Goal: Register for event/course

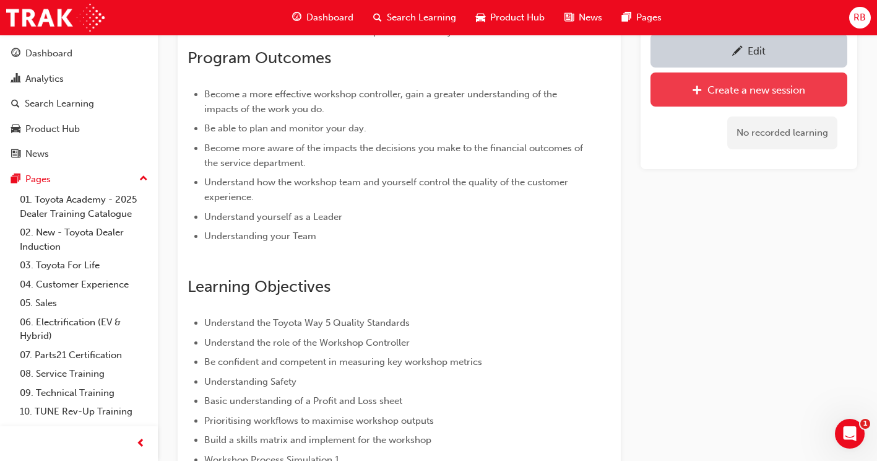
scroll to position [228, 0]
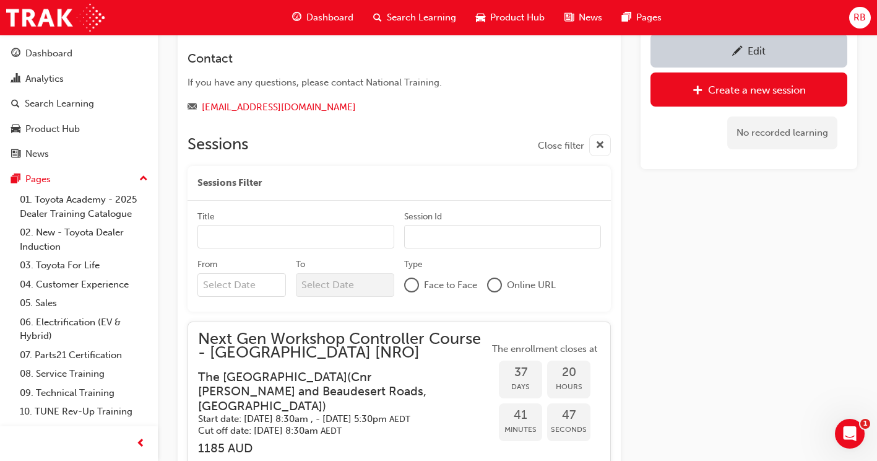
scroll to position [909, 0]
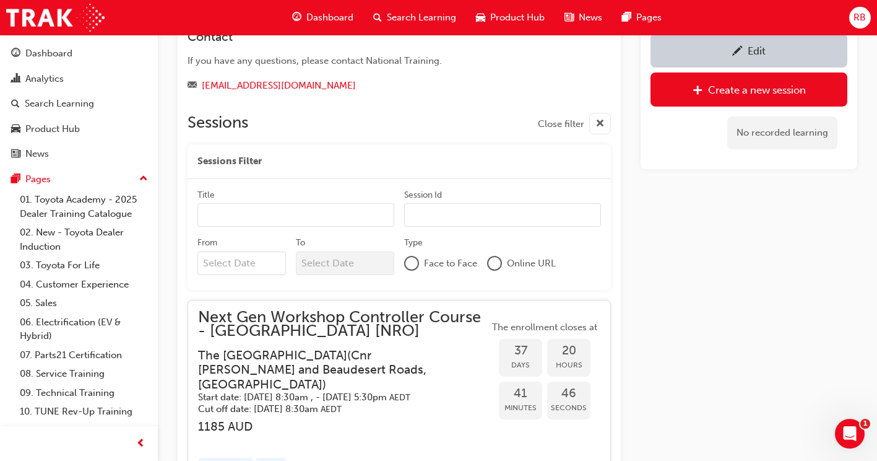
click at [363, 217] on input "Title" at bounding box center [295, 215] width 197 height 24
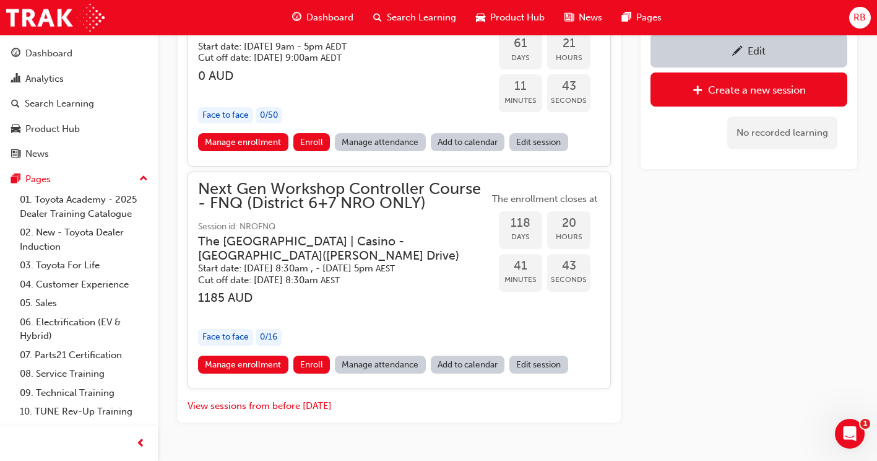
scroll to position [1466, 0]
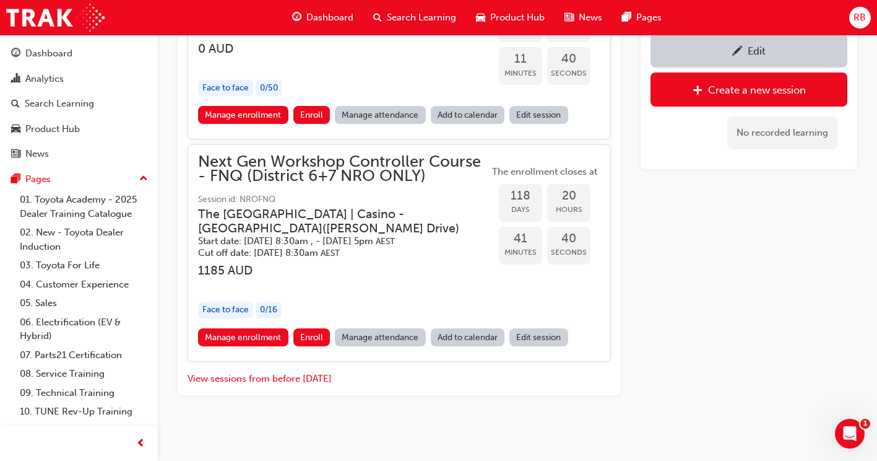
click at [373, 337] on link "Manage attendance" at bounding box center [380, 337] width 91 height 18
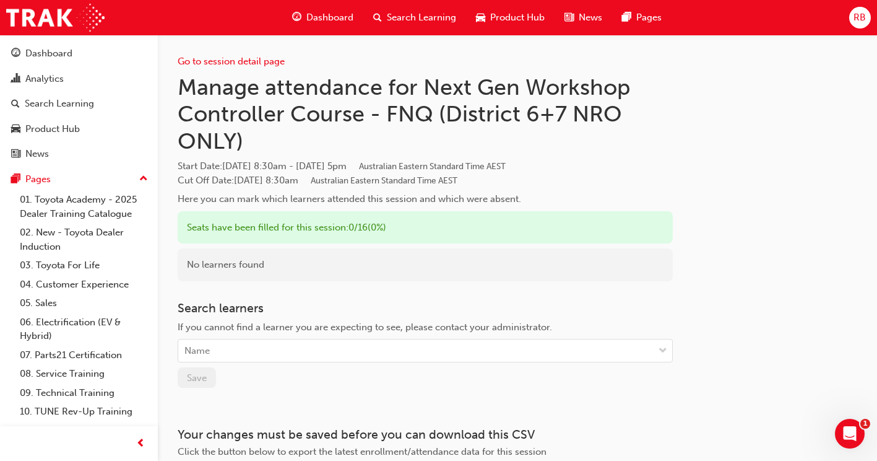
scroll to position [62, 0]
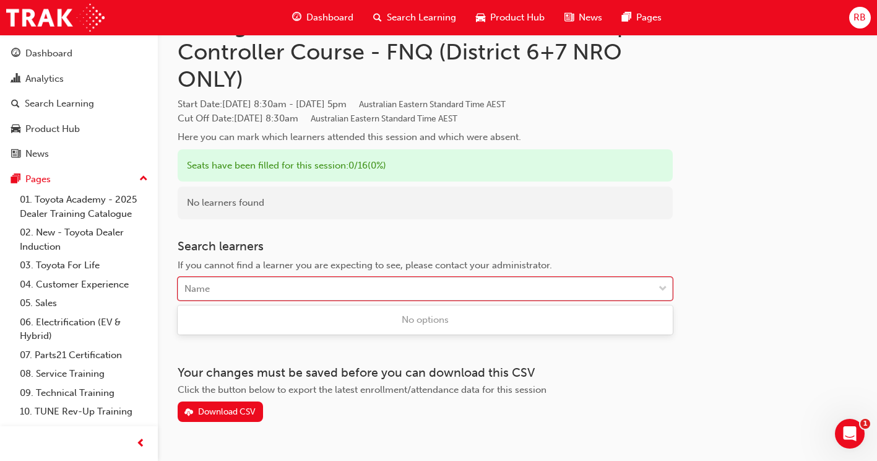
click at [303, 288] on div "Name" at bounding box center [415, 289] width 475 height 22
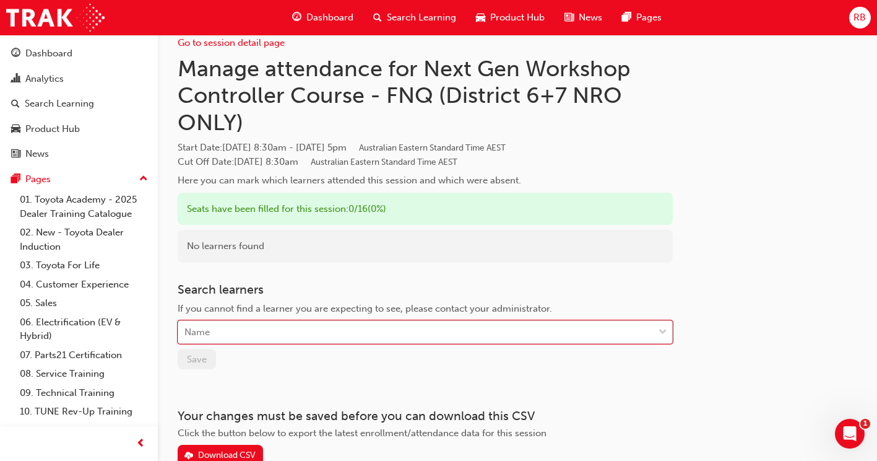
scroll to position [0, 0]
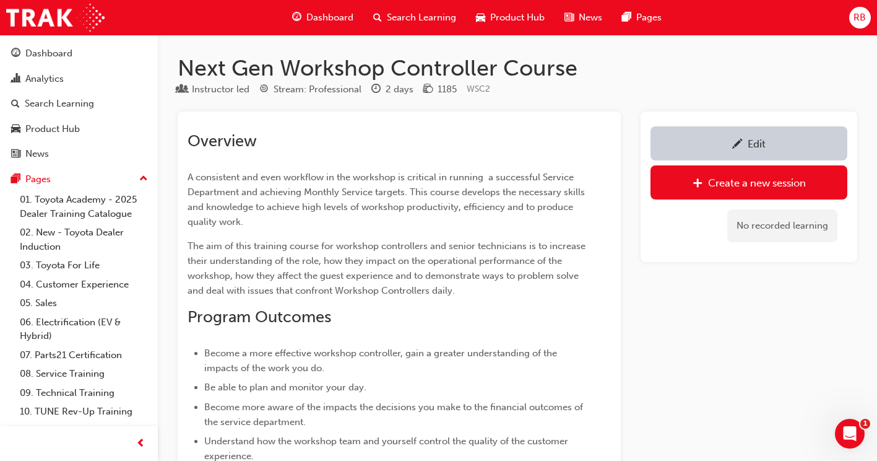
scroll to position [1466, 0]
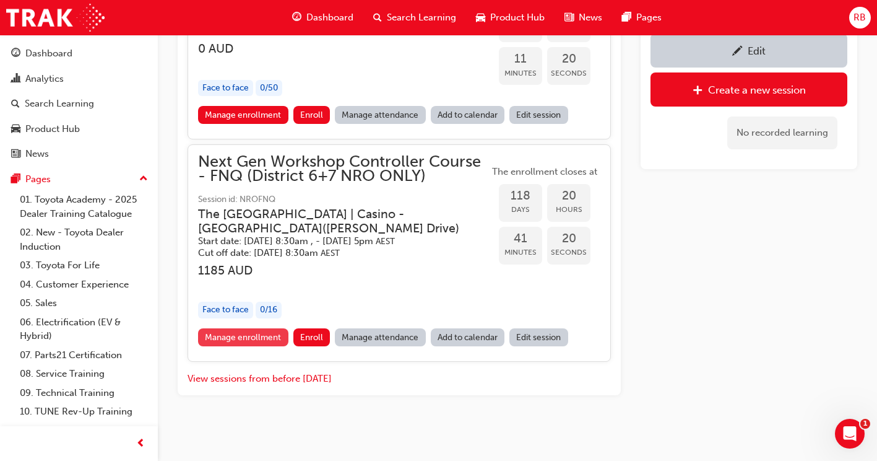
click at [276, 341] on link "Manage enrollment" at bounding box center [243, 337] width 90 height 18
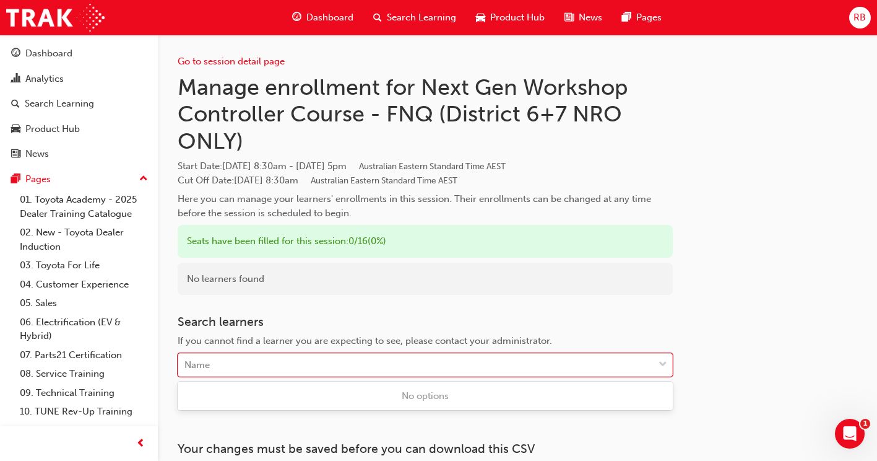
click at [418, 363] on div "Name" at bounding box center [415, 365] width 475 height 22
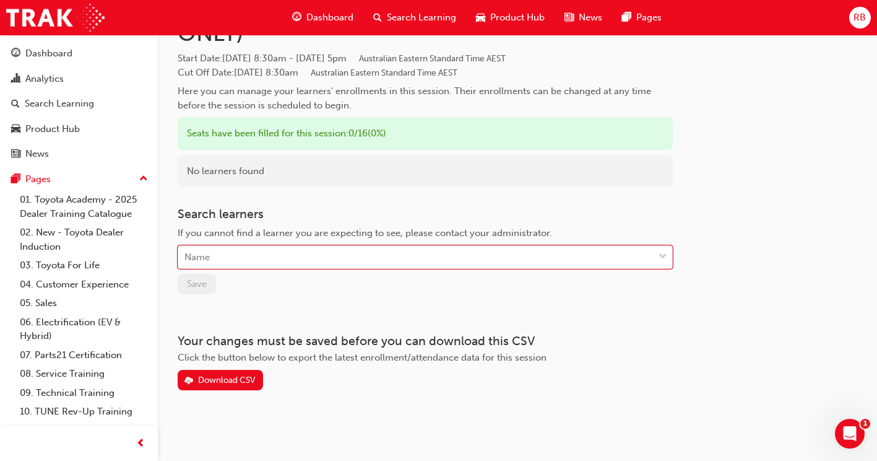
scroll to position [1466, 0]
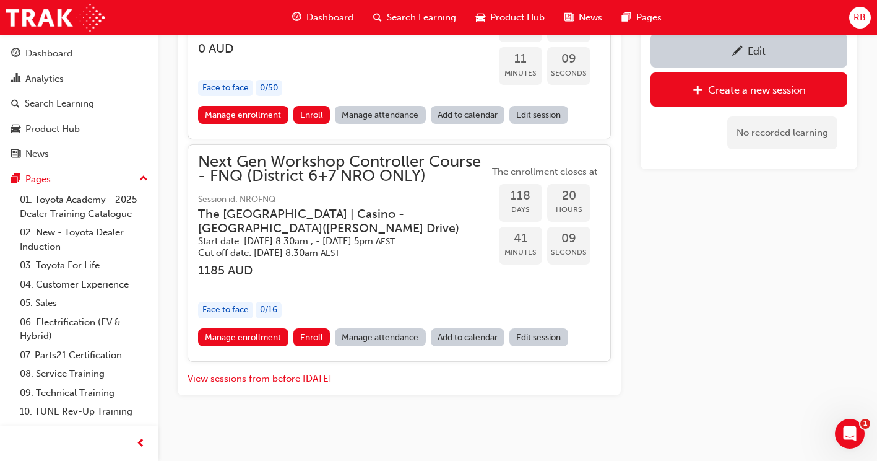
click at [311, 176] on span "Next Gen Workshop Controller Course - FNQ (District 6+7 NRO ONLY)" at bounding box center [343, 169] width 291 height 28
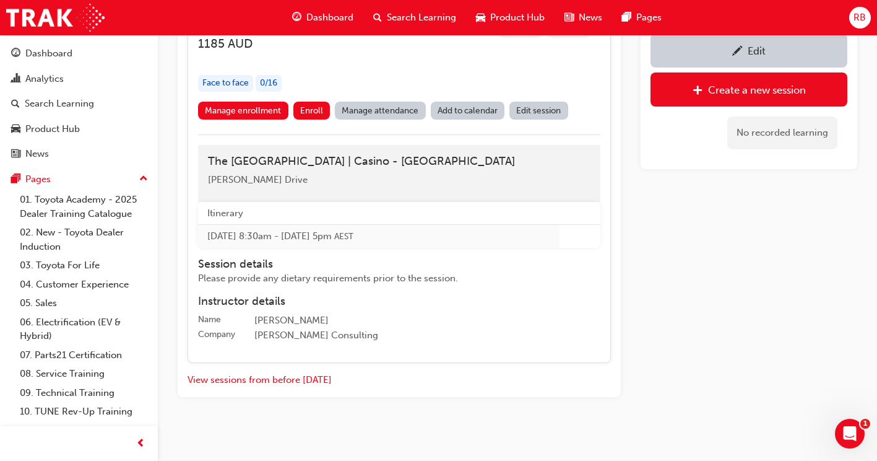
scroll to position [1707, 0]
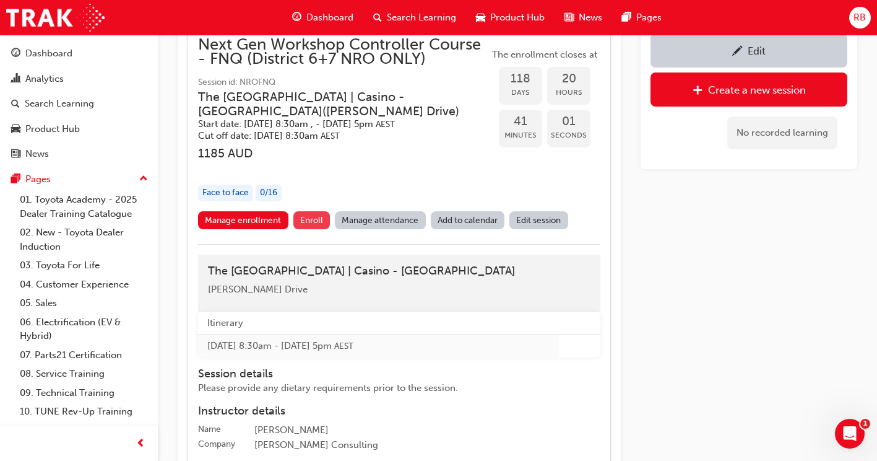
click at [306, 219] on button "Enroll" at bounding box center [311, 220] width 37 height 18
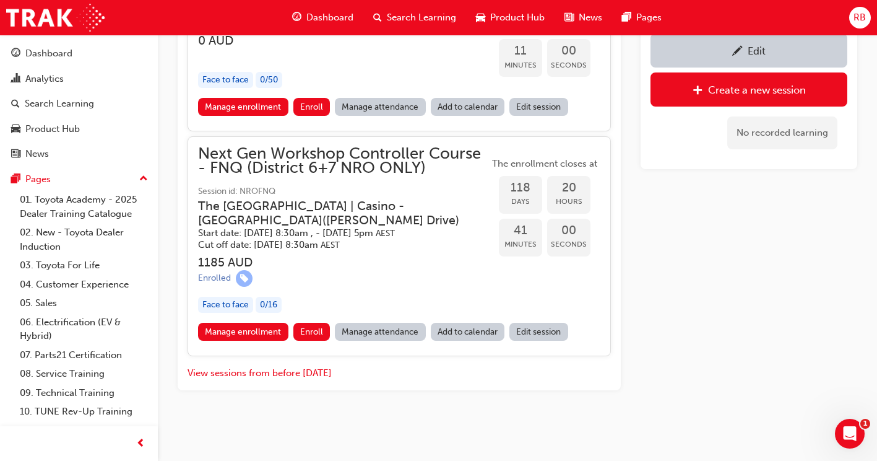
scroll to position [1482, 0]
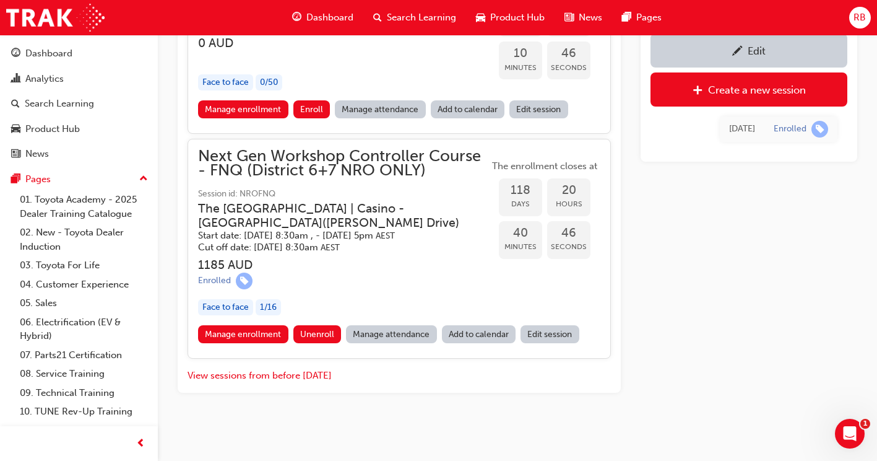
scroll to position [1482, 0]
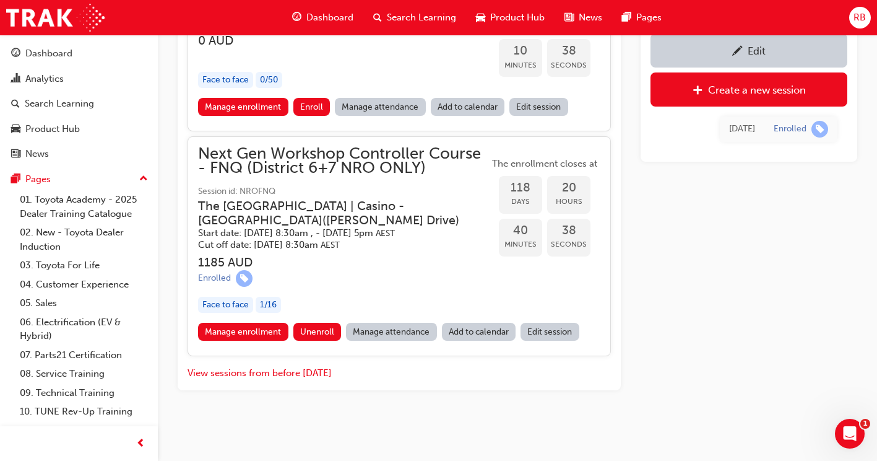
click at [482, 331] on link "Add to calendar" at bounding box center [479, 331] width 74 height 18
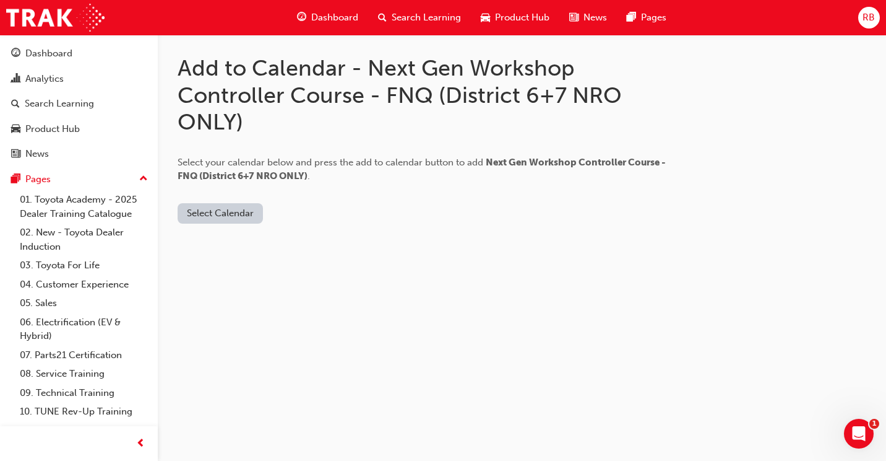
click at [232, 216] on button "Select Calendar" at bounding box center [220, 213] width 85 height 20
click at [230, 243] on div "[DOMAIN_NAME]" at bounding box center [221, 243] width 75 height 14
click at [304, 207] on button "Add to Calendar" at bounding box center [325, 213] width 88 height 20
click at [228, 214] on button "[DOMAIN_NAME]" at bounding box center [224, 213] width 93 height 20
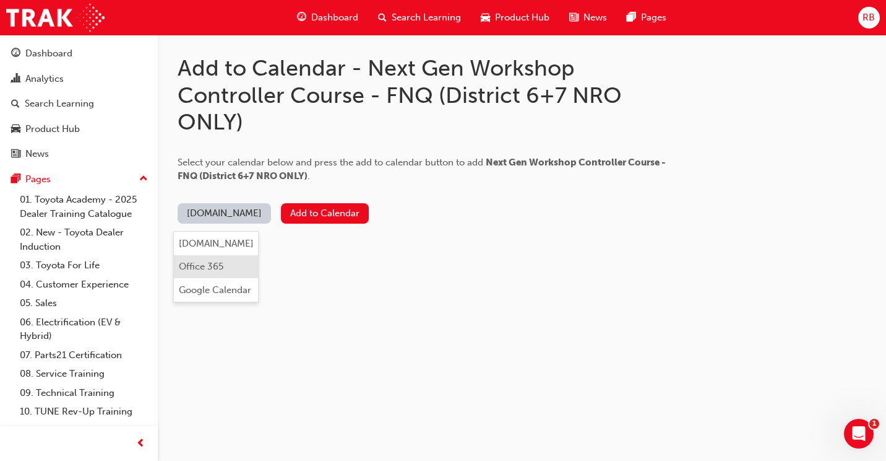
click at [210, 268] on div "Office 365" at bounding box center [201, 266] width 45 height 14
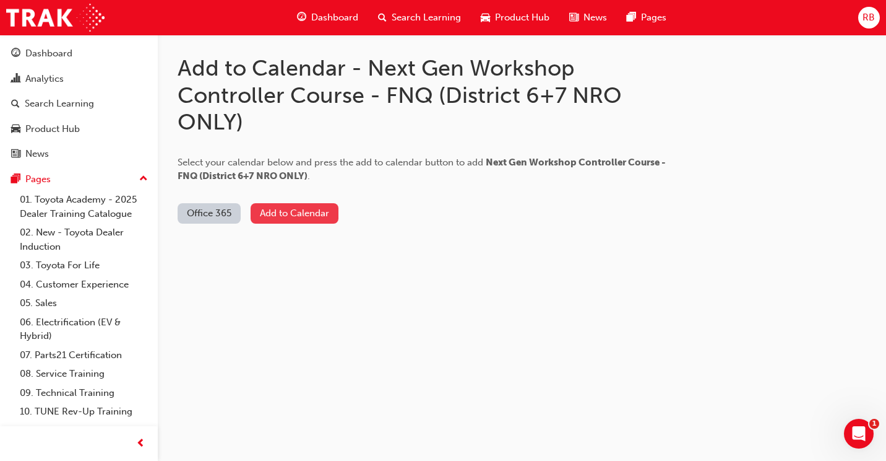
click at [314, 213] on button "Add to Calendar" at bounding box center [295, 213] width 88 height 20
